Goal: Transaction & Acquisition: Purchase product/service

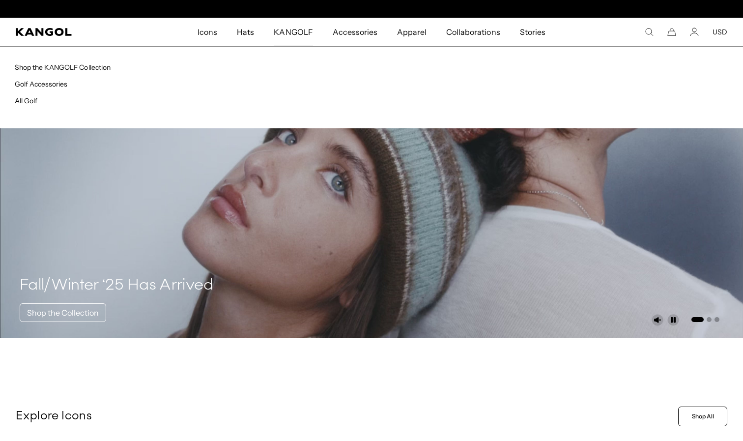
scroll to position [0, 203]
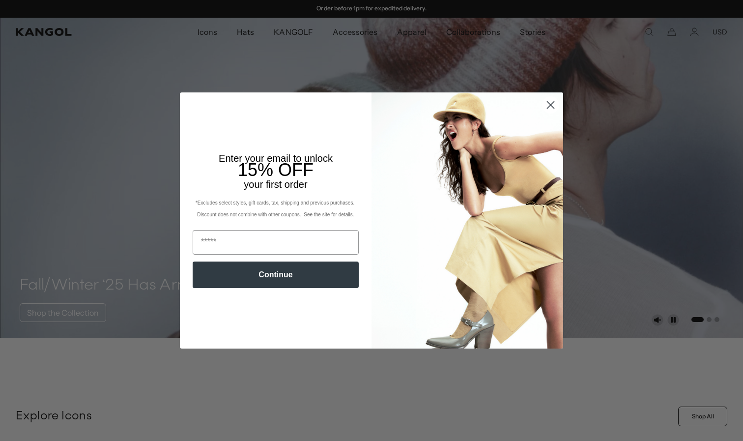
click at [555, 109] on circle "Close dialog" at bounding box center [551, 105] width 16 height 16
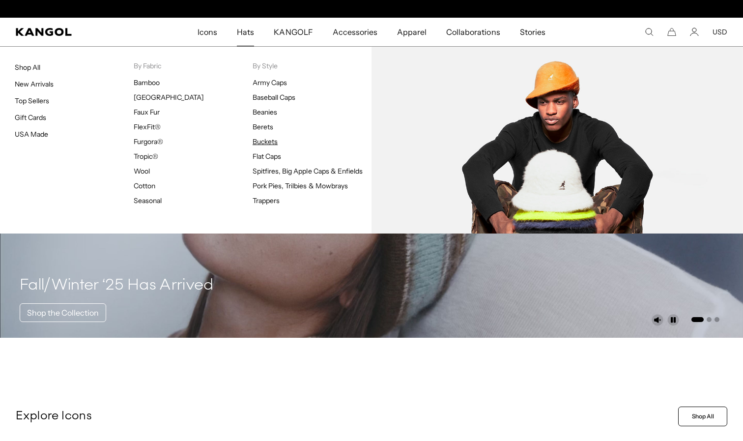
scroll to position [0, 0]
click at [261, 140] on link "Buckets" at bounding box center [265, 141] width 25 height 9
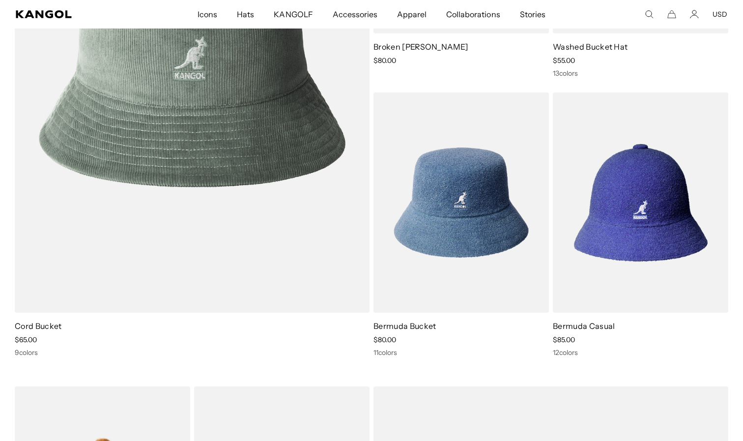
scroll to position [0, 203]
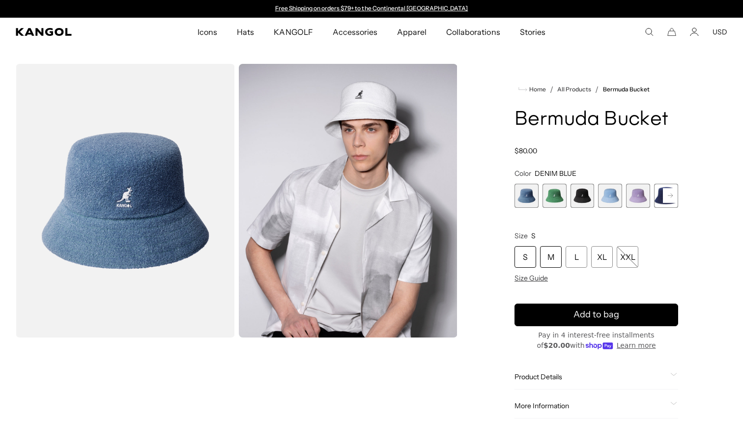
click at [545, 256] on div "M" at bounding box center [551, 257] width 22 height 22
click at [549, 257] on div "M" at bounding box center [551, 257] width 22 height 22
click at [554, 259] on div "M" at bounding box center [551, 257] width 22 height 22
click at [552, 195] on span "2 of 11" at bounding box center [555, 196] width 24 height 24
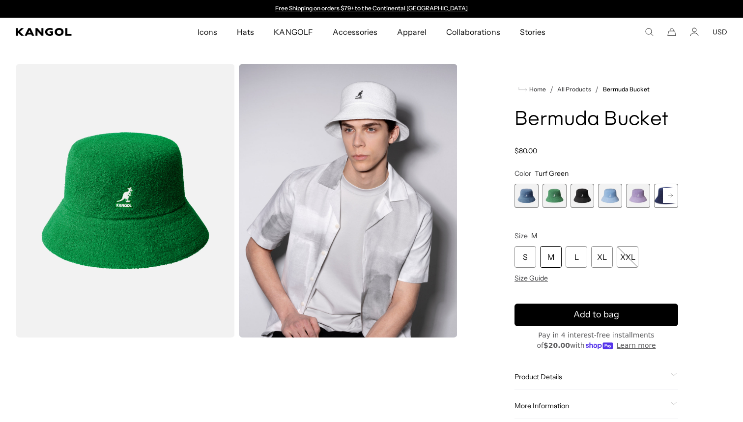
click at [571, 201] on span "3 of 11" at bounding box center [583, 196] width 24 height 24
click at [667, 198] on rect at bounding box center [670, 195] width 15 height 15
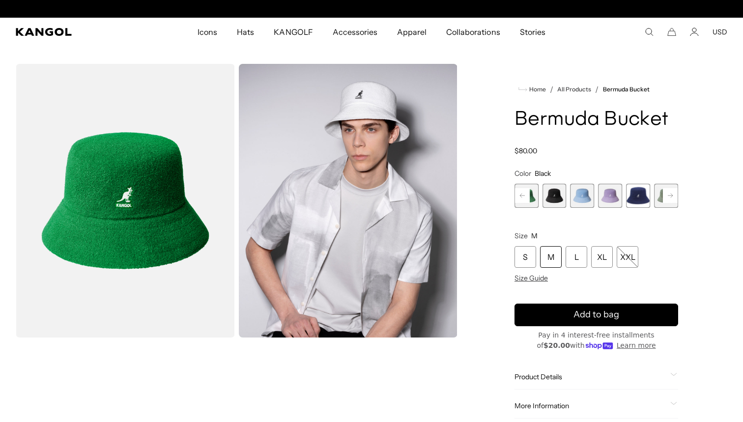
scroll to position [0, 203]
click at [669, 193] on rect at bounding box center [670, 195] width 15 height 15
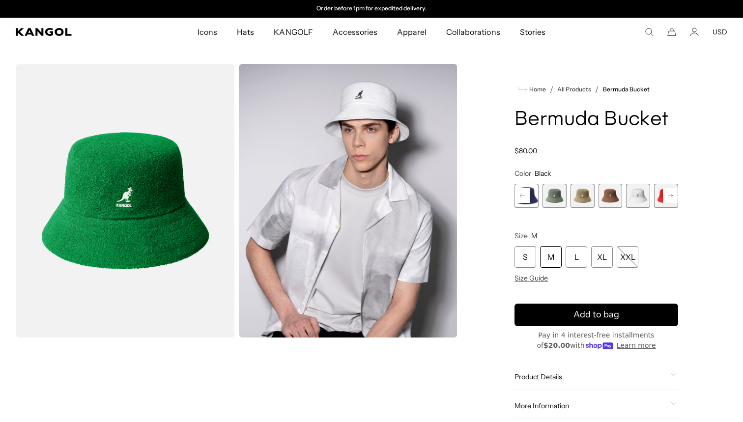
click at [669, 193] on rect at bounding box center [670, 195] width 15 height 15
click at [669, 193] on span "11 of 11" at bounding box center [666, 196] width 24 height 24
click at [518, 196] on rect at bounding box center [522, 195] width 15 height 15
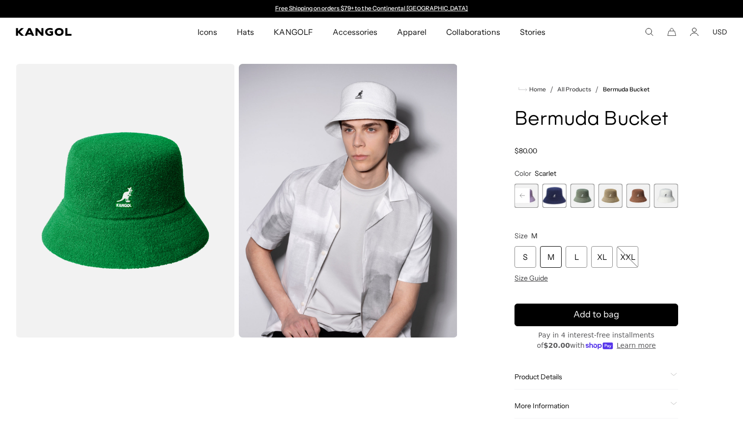
click at [518, 196] on rect at bounding box center [522, 195] width 15 height 15
click at [535, 196] on span "3 of 11" at bounding box center [527, 196] width 24 height 24
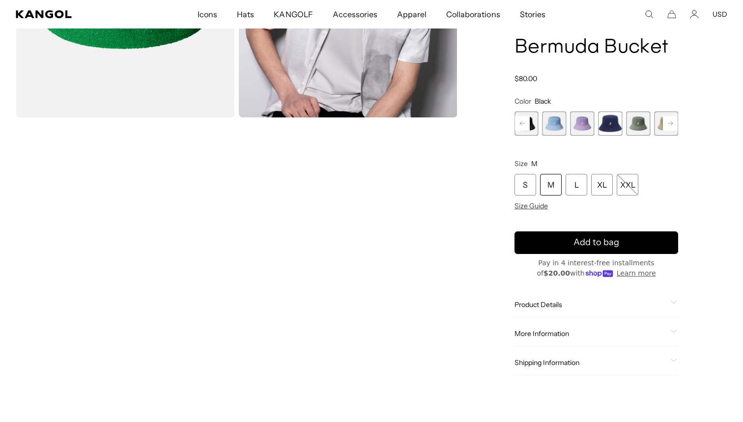
scroll to position [198, 0]
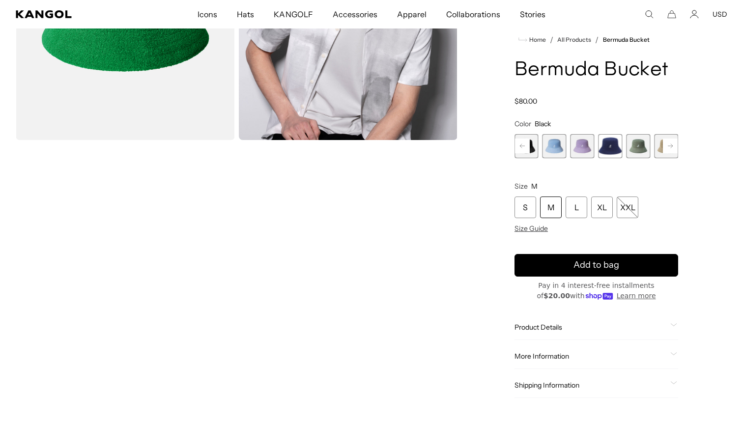
click at [553, 154] on span "4 of 11" at bounding box center [555, 146] width 24 height 24
click at [553, 149] on span "4 of 11" at bounding box center [555, 146] width 24 height 24
click at [579, 147] on span "5 of 11" at bounding box center [583, 146] width 24 height 24
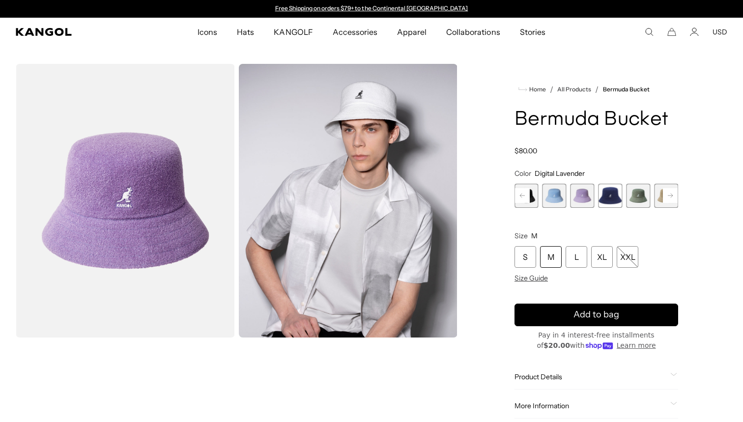
click at [518, 198] on rect at bounding box center [522, 195] width 15 height 15
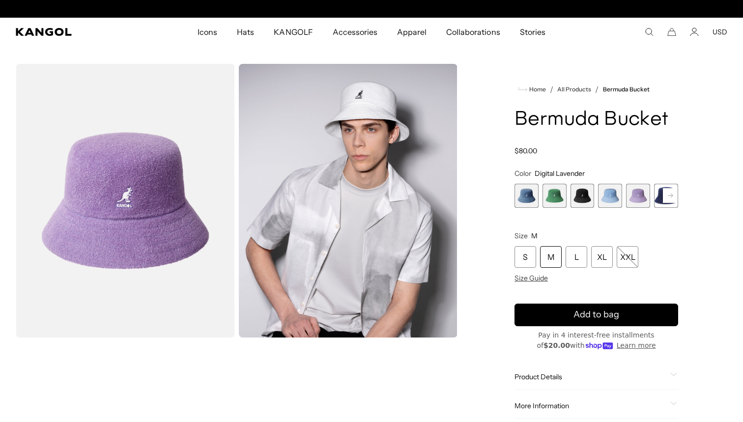
click at [518, 198] on span "1 of 11" at bounding box center [527, 196] width 24 height 24
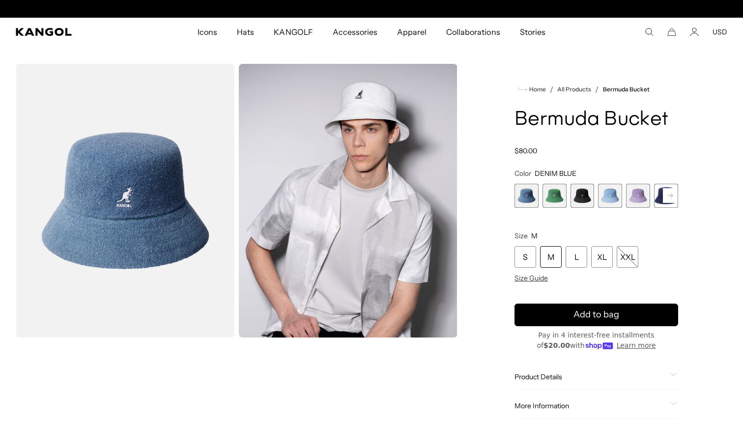
scroll to position [0, 203]
click at [535, 196] on span "1 of 11" at bounding box center [527, 196] width 24 height 24
click at [531, 196] on span "1 of 11" at bounding box center [527, 196] width 24 height 24
click at [554, 198] on span "2 of 11" at bounding box center [555, 196] width 24 height 24
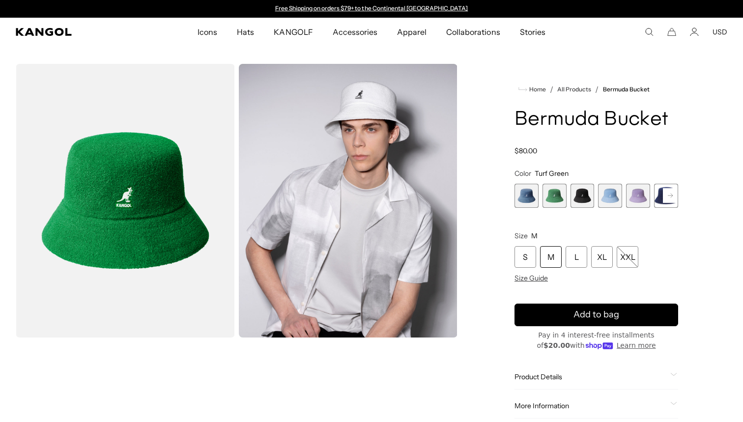
click at [580, 194] on span "3 of 11" at bounding box center [583, 196] width 24 height 24
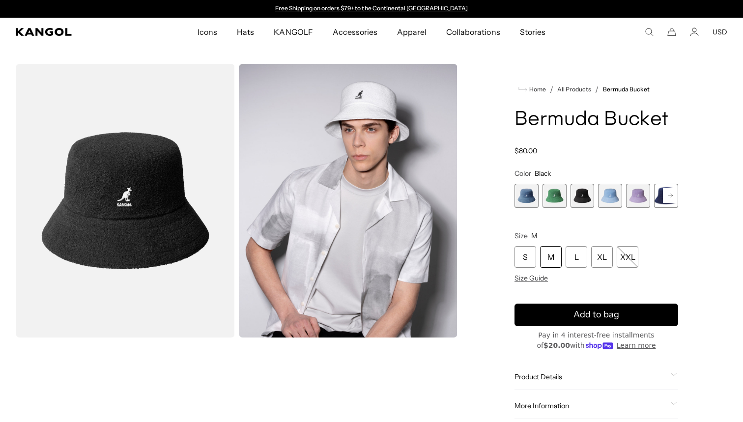
click at [605, 193] on span "4 of 11" at bounding box center [610, 196] width 24 height 24
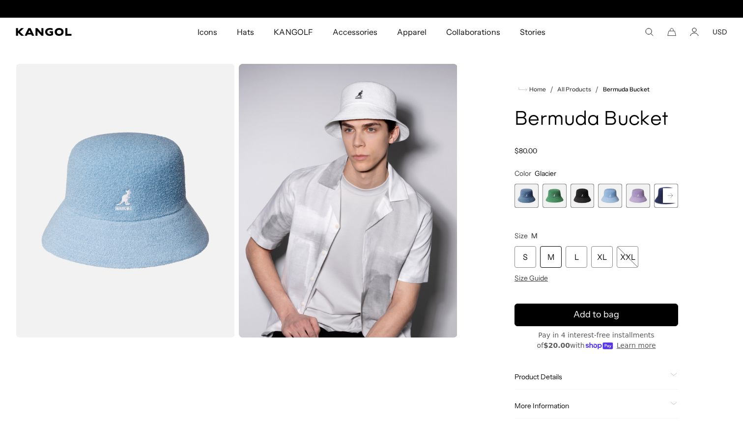
scroll to position [0, 203]
click at [631, 195] on span "5 of 11" at bounding box center [638, 196] width 24 height 24
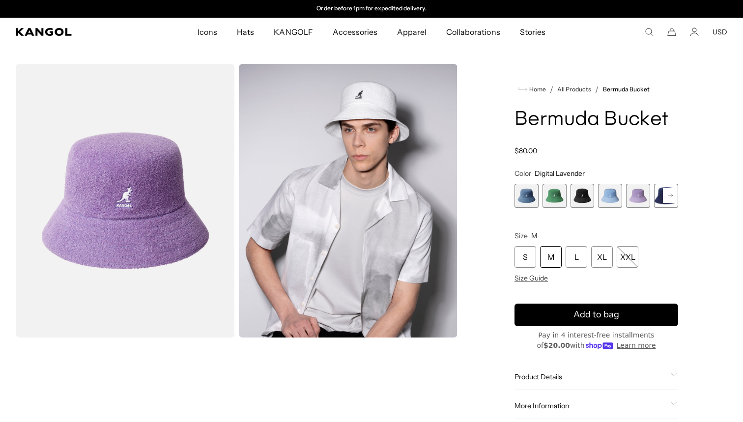
click at [669, 198] on rect at bounding box center [670, 195] width 15 height 15
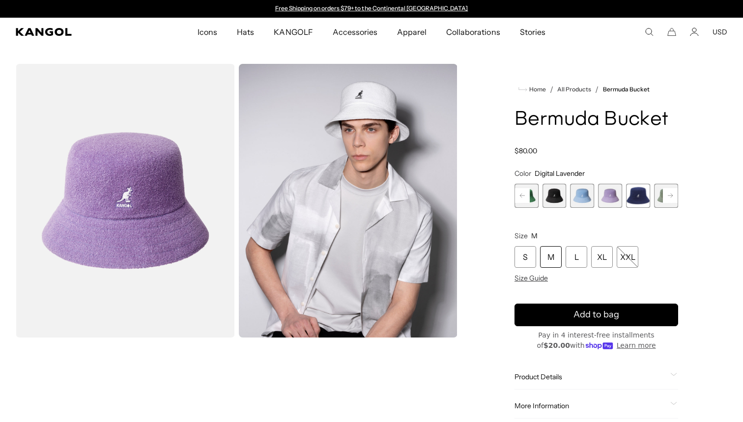
click at [638, 200] on span "6 of 11" at bounding box center [638, 196] width 24 height 24
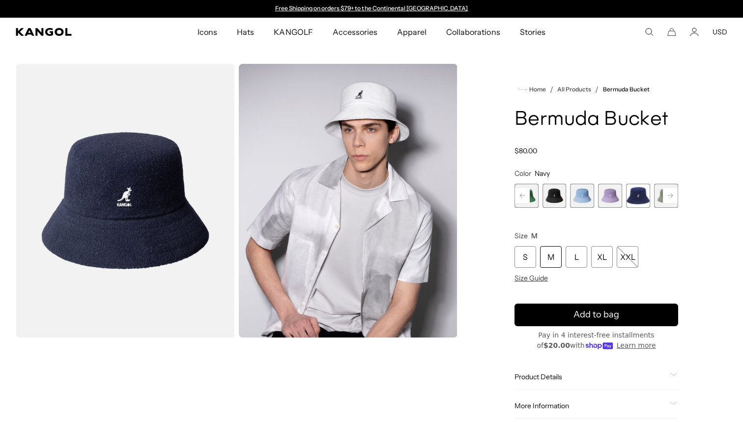
click at [667, 196] on rect at bounding box center [670, 195] width 15 height 15
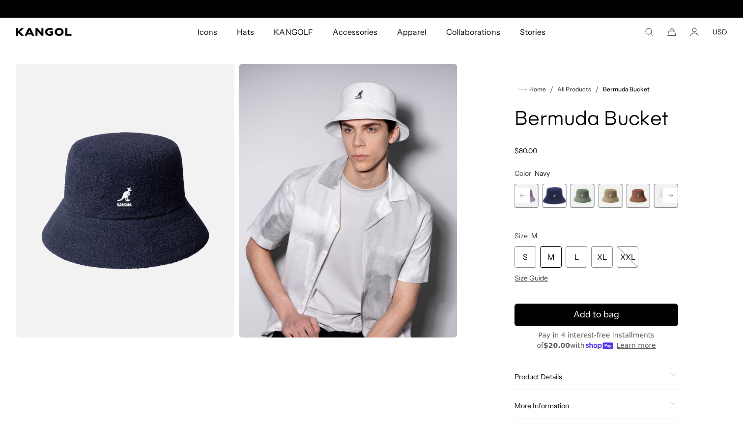
scroll to position [0, 203]
click at [580, 196] on span "7 of 11" at bounding box center [583, 196] width 24 height 24
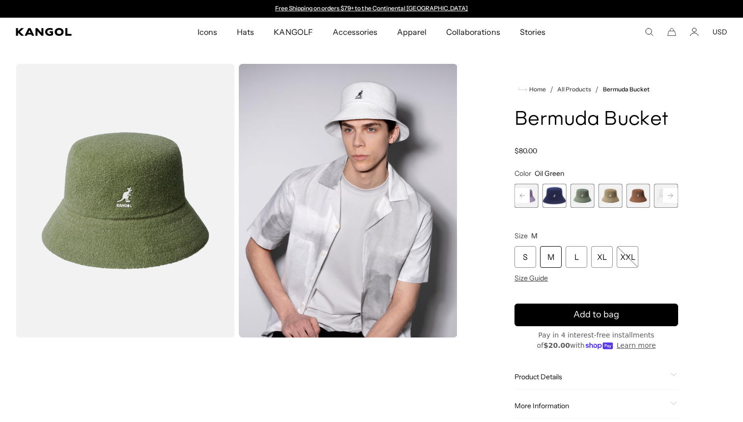
click at [605, 198] on span "8 of 11" at bounding box center [610, 196] width 24 height 24
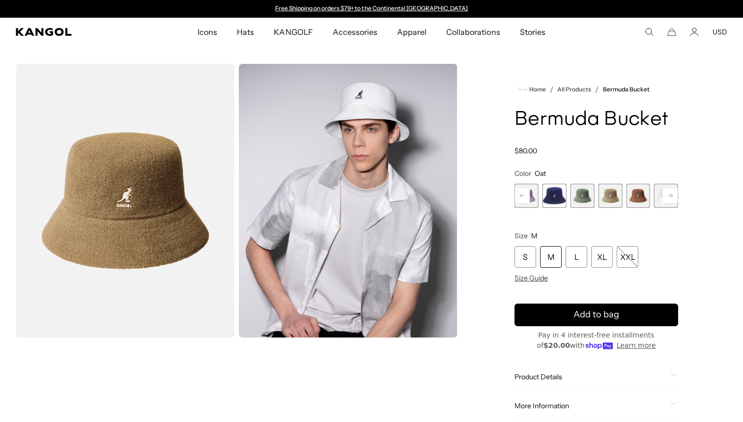
click at [635, 201] on span "9 of 11" at bounding box center [638, 196] width 24 height 24
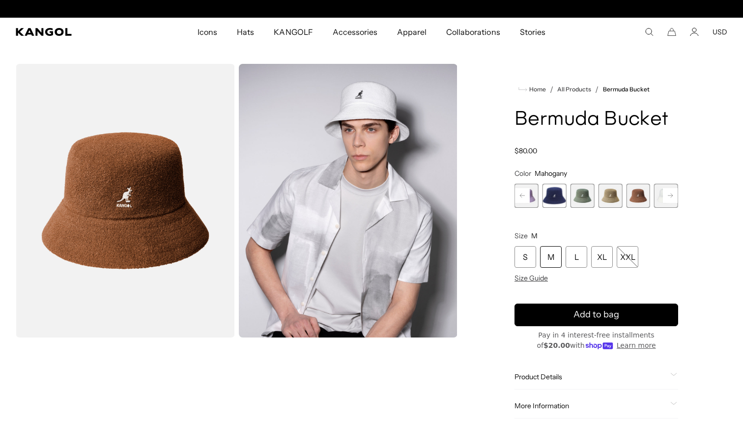
scroll to position [0, 203]
click at [659, 192] on span "10 of 11" at bounding box center [666, 196] width 24 height 24
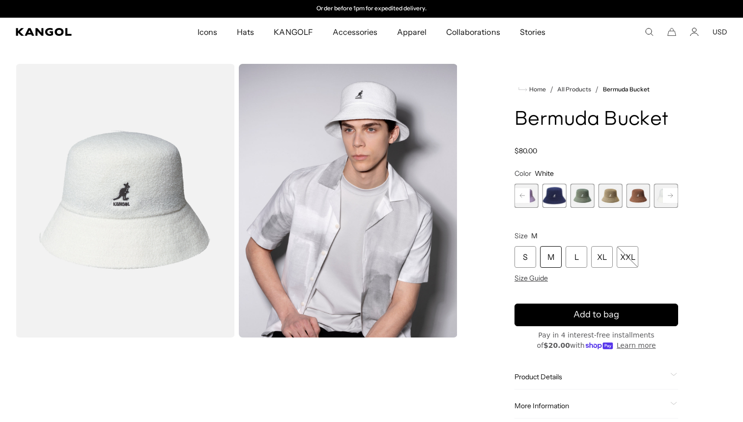
click at [668, 193] on rect at bounding box center [670, 195] width 15 height 15
click at [668, 193] on span "11 of 11" at bounding box center [666, 196] width 24 height 24
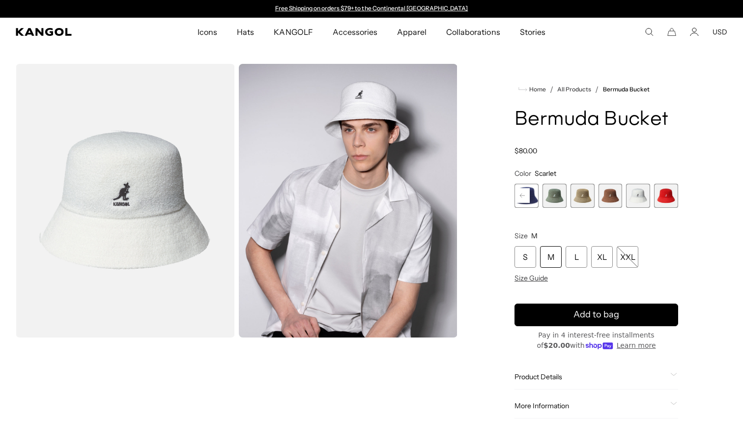
click at [668, 193] on span "11 of 11" at bounding box center [666, 196] width 24 height 24
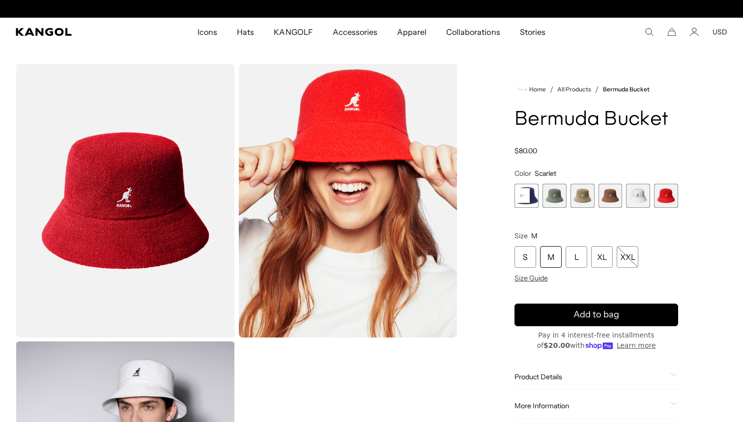
scroll to position [0, 203]
click at [552, 196] on span "7 of 11" at bounding box center [555, 196] width 24 height 24
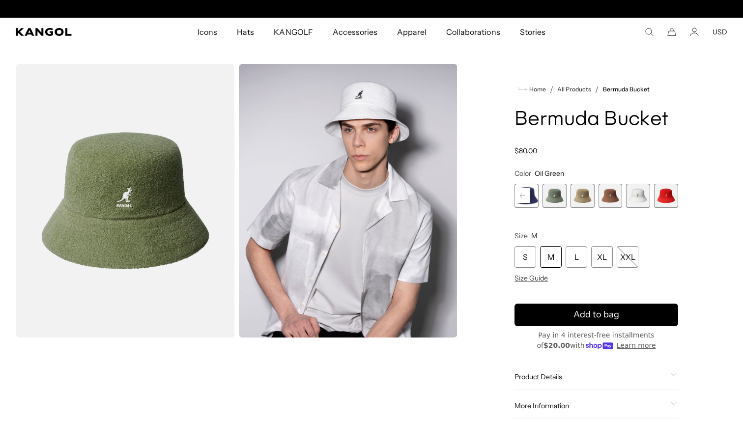
scroll to position [0, 203]
click at [583, 199] on span "8 of 11" at bounding box center [583, 196] width 24 height 24
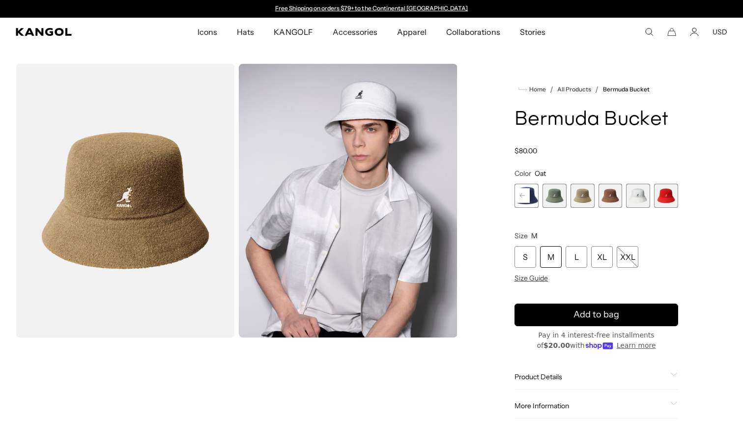
click at [603, 196] on span "9 of 11" at bounding box center [611, 196] width 24 height 24
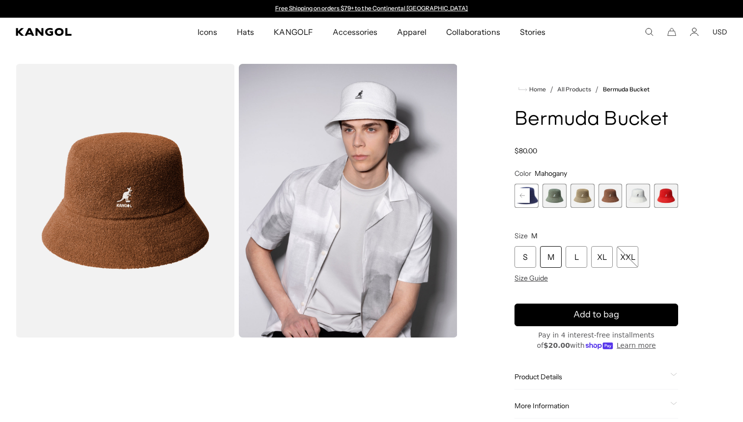
click at [521, 200] on rect at bounding box center [522, 195] width 15 height 15
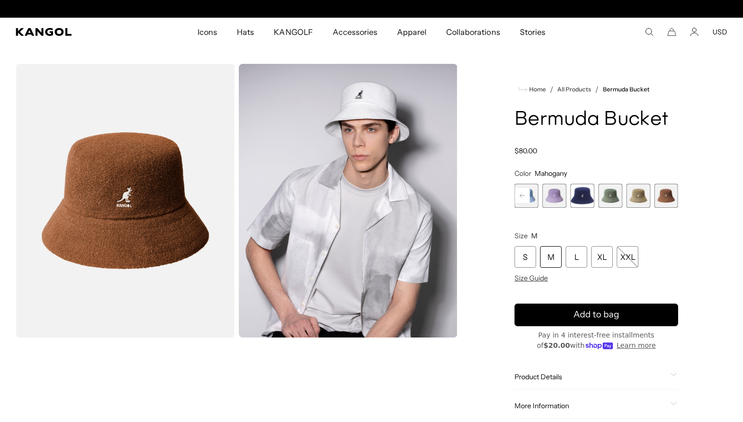
click at [521, 200] on rect at bounding box center [522, 195] width 15 height 15
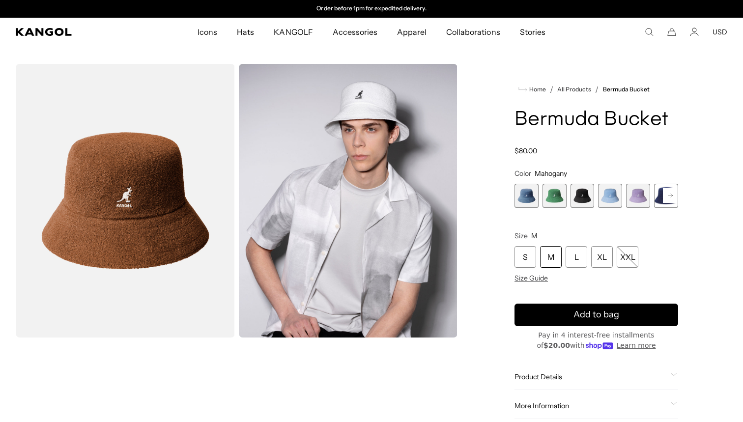
click at [554, 196] on span "2 of 11" at bounding box center [555, 196] width 24 height 24
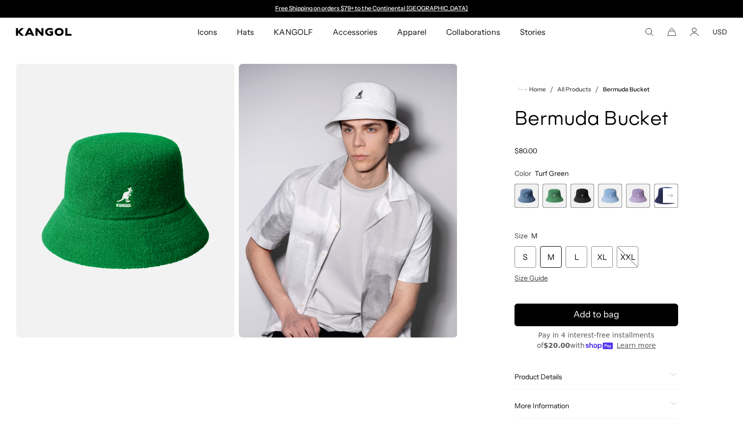
scroll to position [0, 0]
click at [83, 196] on img "Gallery Viewer" at bounding box center [125, 201] width 219 height 274
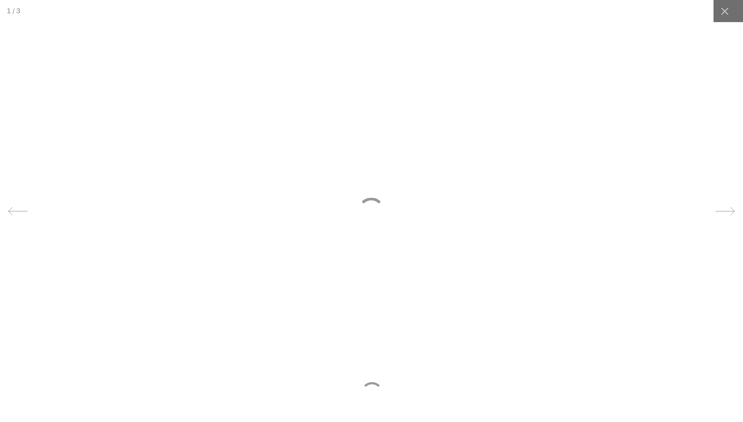
scroll to position [0, 203]
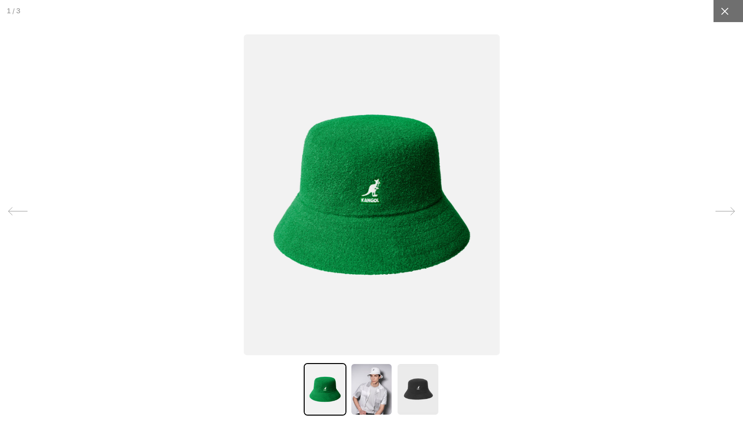
click at [720, 12] on icon at bounding box center [725, 11] width 10 height 10
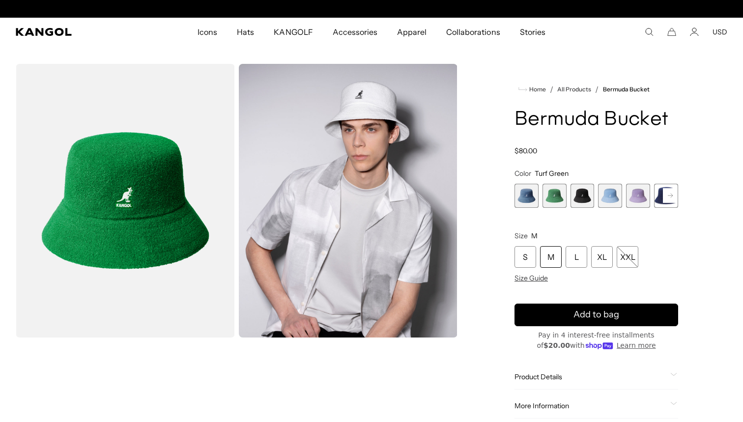
scroll to position [0, 0]
click at [673, 195] on rect at bounding box center [670, 195] width 15 height 15
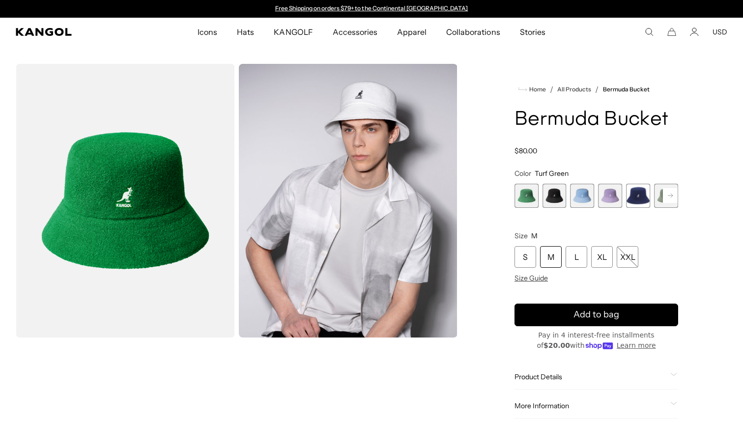
click at [673, 195] on rect at bounding box center [670, 195] width 15 height 15
click at [617, 197] on span "7 of 11" at bounding box center [610, 196] width 24 height 24
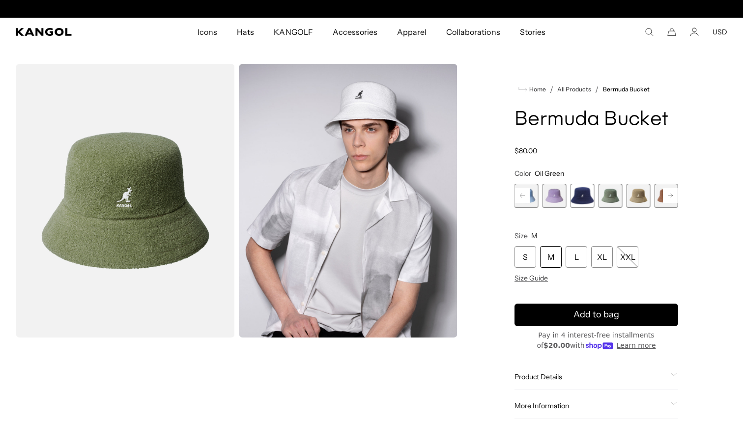
scroll to position [0, 203]
click at [550, 260] on div "M" at bounding box center [551, 257] width 22 height 22
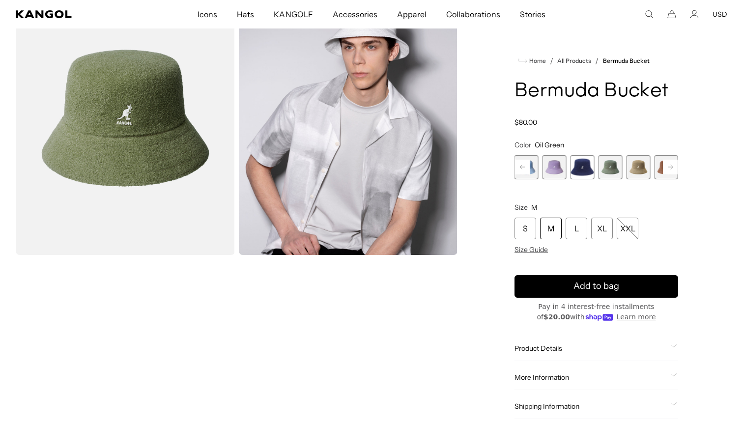
click at [551, 235] on div "M" at bounding box center [551, 229] width 22 height 22
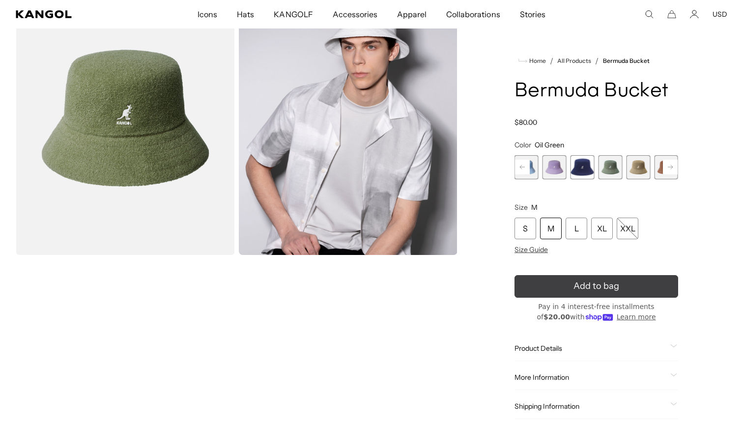
click at [554, 282] on button "Add to bag" at bounding box center [597, 286] width 164 height 23
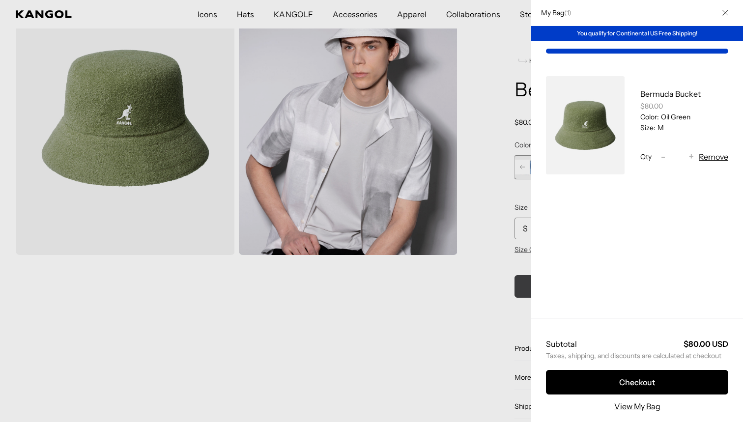
scroll to position [0, 0]
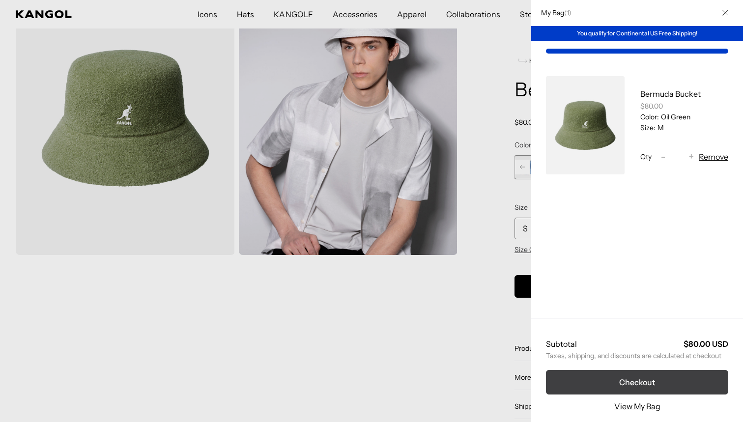
click at [599, 379] on button "Checkout" at bounding box center [637, 382] width 182 height 25
